Goal: Information Seeking & Learning: Learn about a topic

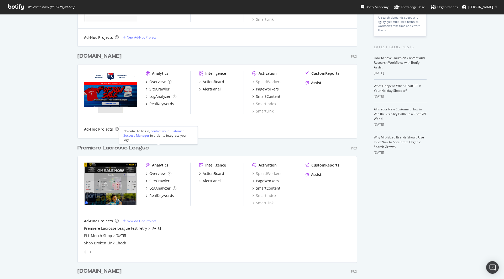
scroll to position [112, 0]
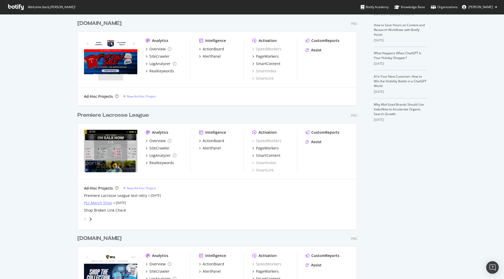
click at [103, 203] on div "PLL Merch Shop" at bounding box center [98, 203] width 28 height 5
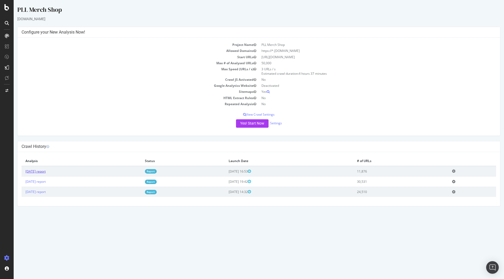
click at [46, 171] on link "[DATE] report" at bounding box center [35, 171] width 20 height 4
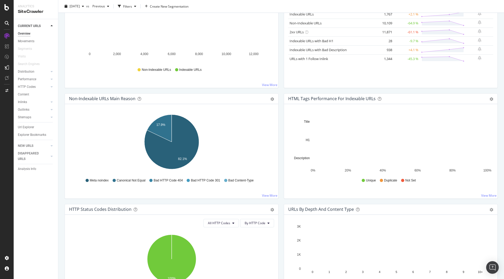
scroll to position [135, 0]
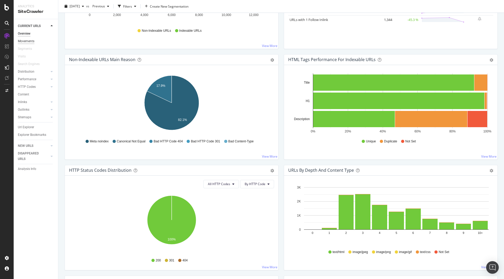
click at [31, 42] on div "Movements" at bounding box center [26, 42] width 17 height 6
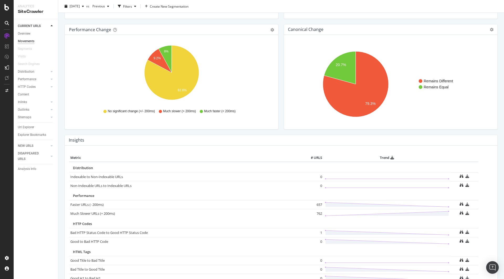
scroll to position [61, 0]
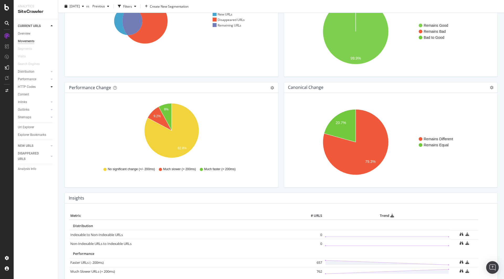
click at [53, 87] on div at bounding box center [51, 86] width 5 height 5
click at [52, 87] on icon at bounding box center [52, 86] width 2 height 3
click at [52, 79] on icon at bounding box center [52, 79] width 2 height 3
click at [52, 72] on icon at bounding box center [52, 71] width 2 height 3
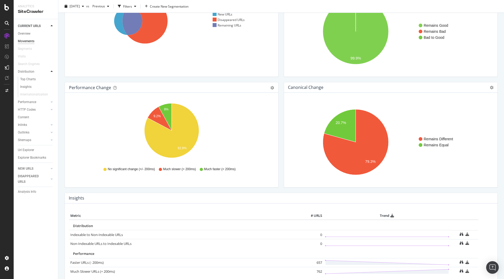
click at [52, 72] on icon at bounding box center [52, 71] width 2 height 3
click at [53, 147] on div at bounding box center [51, 145] width 5 height 5
click at [52, 36] on div at bounding box center [51, 33] width 5 height 5
click at [52, 25] on icon at bounding box center [52, 25] width 2 height 3
